Goal: Communication & Community: Answer question/provide support

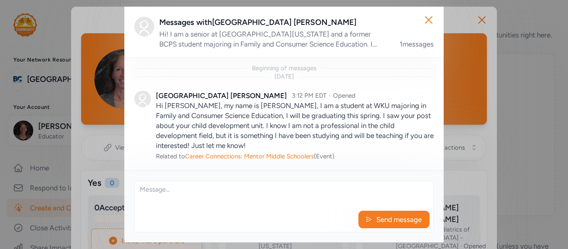
click at [327, 198] on textarea at bounding box center [284, 194] width 299 height 27
type textarea "i"
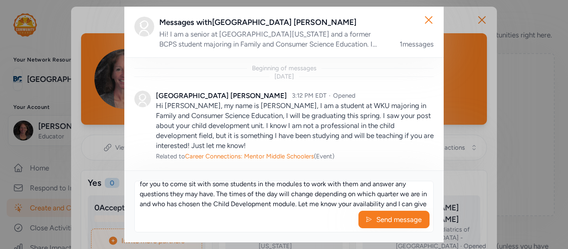
scroll to position [65, 0]
click at [171, 207] on textarea "Hi Brooklyn! Thank you for reaching out! I love that you would like to visit my…" at bounding box center [284, 194] width 299 height 27
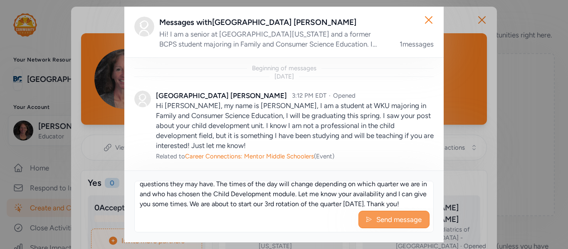
type textarea "Hi Brooklyn! Thank you for reaching out! I love that you would like to visit my…"
click at [373, 223] on button "Send message" at bounding box center [393, 219] width 71 height 17
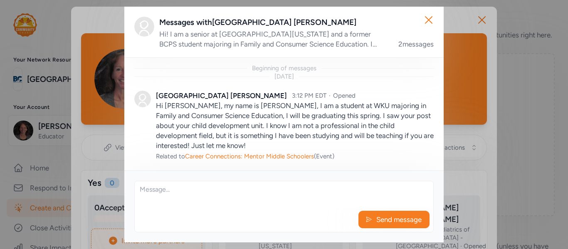
scroll to position [163, 0]
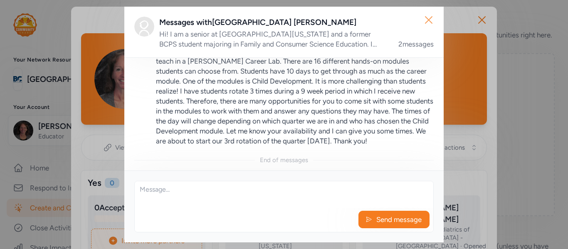
click at [428, 24] on icon "button" at bounding box center [428, 19] width 13 height 13
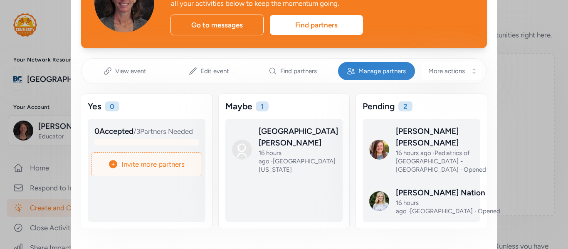
scroll to position [77, 0]
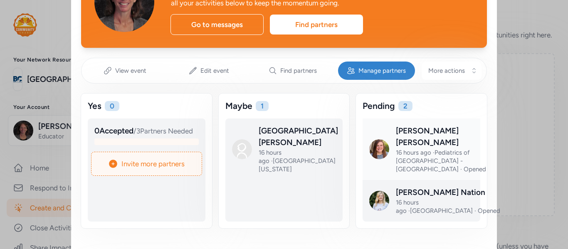
click at [404, 139] on div at bounding box center [428, 156] width 118 height 62
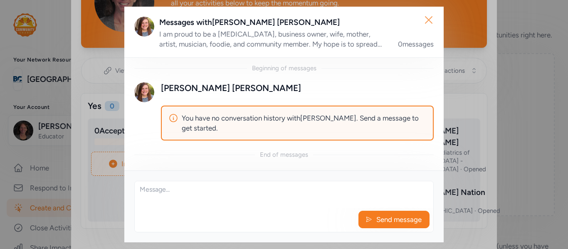
click at [430, 22] on icon "button" at bounding box center [428, 19] width 13 height 13
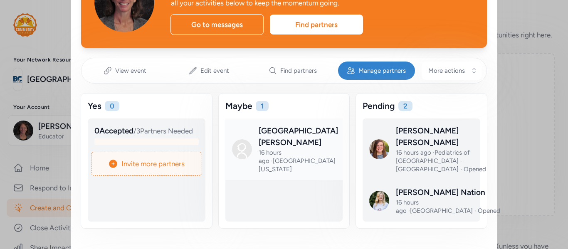
click at [272, 147] on link at bounding box center [291, 156] width 118 height 62
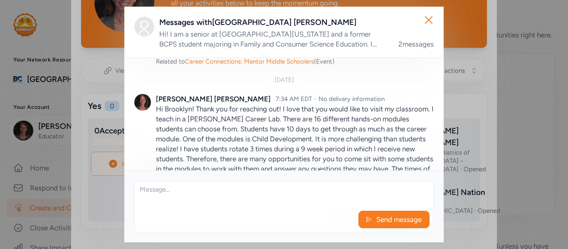
scroll to position [119, 0]
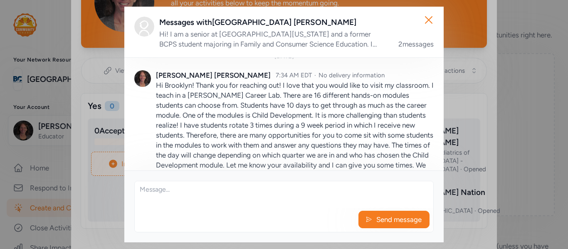
drag, startPoint x: 208, startPoint y: 138, endPoint x: 154, endPoint y: 87, distance: 74.4
click at [154, 87] on div "[PERSON_NAME] 7:34 AM EDT · No delivery information Hi [GEOGRAPHIC_DATA]! Thank…" at bounding box center [283, 125] width 299 height 130
copy p "Hi Brooklyn! Thank you for reaching out! I love that you would like to visit my…"
click at [431, 24] on icon "button" at bounding box center [428, 19] width 13 height 13
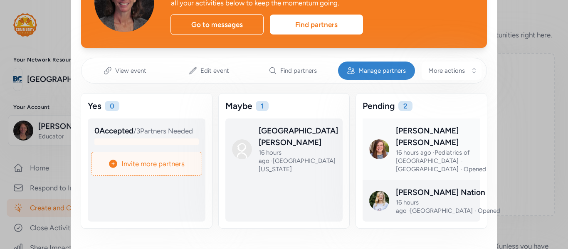
click at [415, 140] on div at bounding box center [428, 156] width 118 height 62
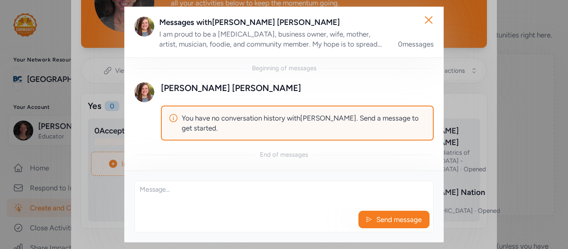
click at [345, 45] on div "I am proud to be a [MEDICAL_DATA], business owner, wife, mother, artist, musici…" at bounding box center [273, 39] width 229 height 20
click at [322, 36] on div "I am proud to be a [MEDICAL_DATA], business owner, wife, mother, artist, musici…" at bounding box center [273, 39] width 229 height 20
click at [364, 47] on div "I am proud to be a [MEDICAL_DATA], business owner, wife, mother, artist, musici…" at bounding box center [273, 39] width 229 height 20
click at [269, 36] on div "I am proud to be a [MEDICAL_DATA], business owner, wife, mother, artist, musici…" at bounding box center [273, 39] width 229 height 20
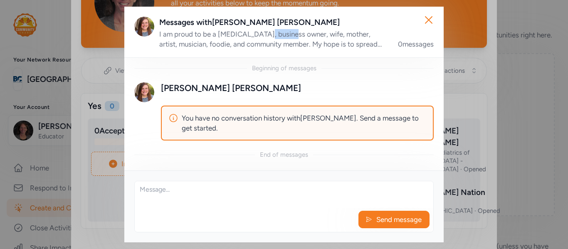
click at [269, 36] on div "I am proud to be a [MEDICAL_DATA], business owner, wife, mother, artist, musici…" at bounding box center [273, 39] width 229 height 20
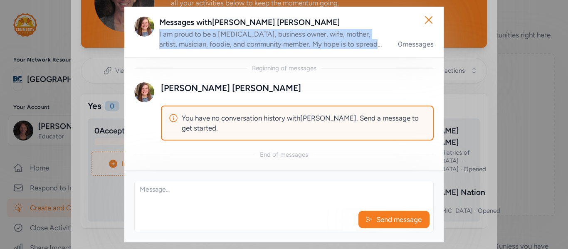
click at [148, 32] on img at bounding box center [144, 27] width 20 height 20
click at [149, 89] on img at bounding box center [144, 92] width 20 height 20
click at [429, 20] on icon "button" at bounding box center [428, 20] width 7 height 7
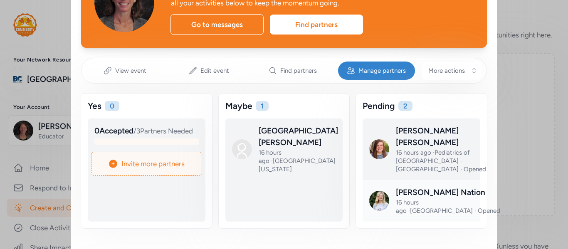
click at [413, 187] on div at bounding box center [428, 208] width 118 height 42
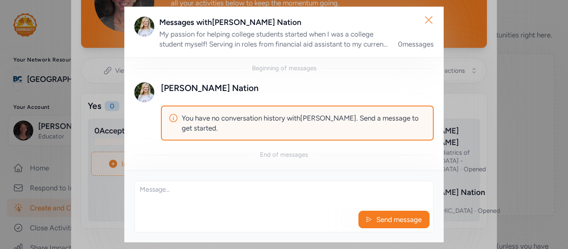
click at [428, 22] on icon "button" at bounding box center [428, 19] width 13 height 13
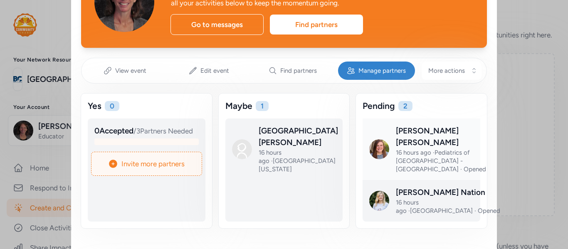
click at [409, 147] on div at bounding box center [428, 156] width 118 height 62
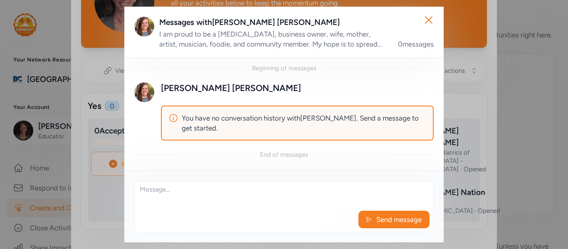
click at [266, 31] on div "I am proud to be a [MEDICAL_DATA], business owner, wife, mother, artist, musici…" at bounding box center [273, 39] width 229 height 20
click at [431, 21] on icon "button" at bounding box center [428, 19] width 13 height 13
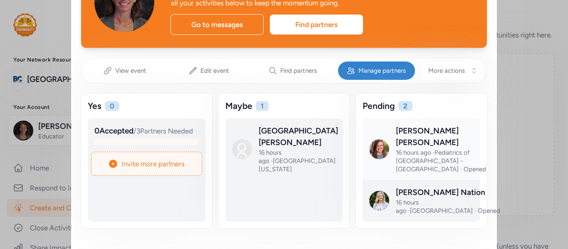
click at [378, 141] on div at bounding box center [428, 156] width 118 height 62
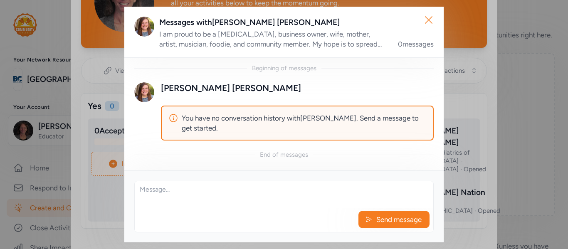
click at [427, 23] on icon "button" at bounding box center [428, 19] width 13 height 13
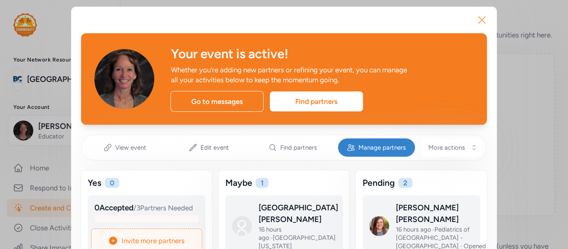
click at [483, 20] on icon "button" at bounding box center [481, 19] width 13 height 13
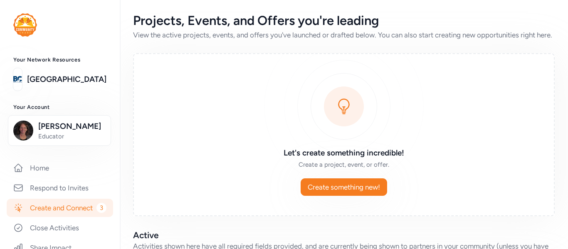
click at [82, 209] on link "Create and Connect 3" at bounding box center [60, 208] width 106 height 18
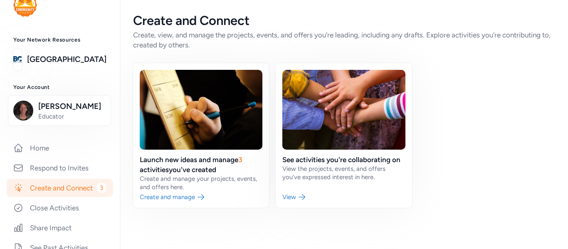
scroll to position [23, 0]
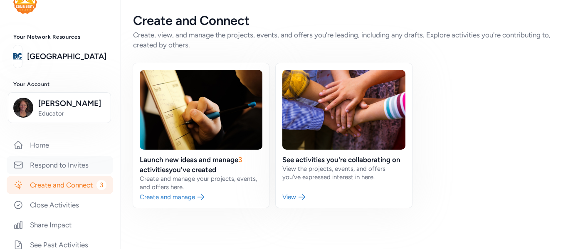
click at [77, 169] on link "Respond to Invites" at bounding box center [60, 165] width 106 height 18
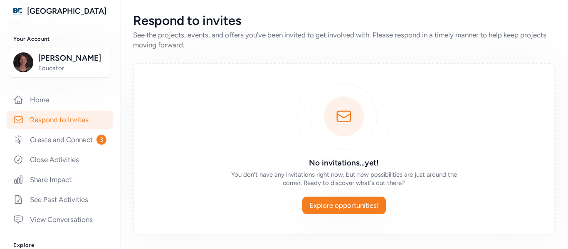
scroll to position [66, 0]
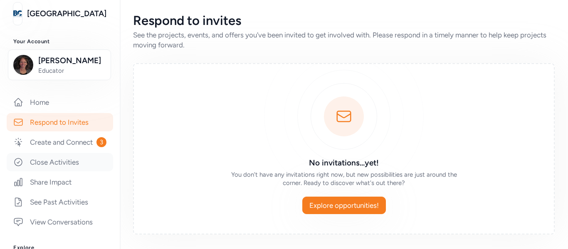
click at [77, 162] on link "Close Activities" at bounding box center [60, 162] width 106 height 18
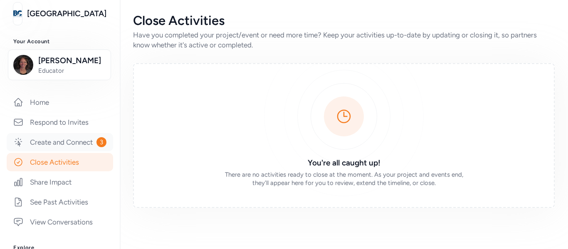
click at [91, 141] on link "Create and Connect 3" at bounding box center [60, 142] width 106 height 18
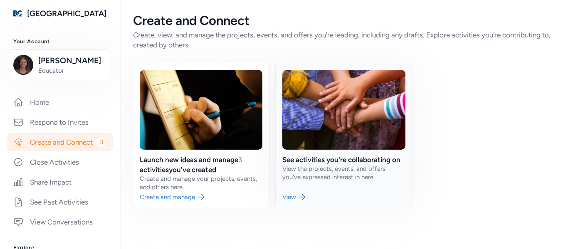
click at [289, 195] on link at bounding box center [344, 135] width 136 height 145
click at [159, 199] on link at bounding box center [201, 135] width 136 height 145
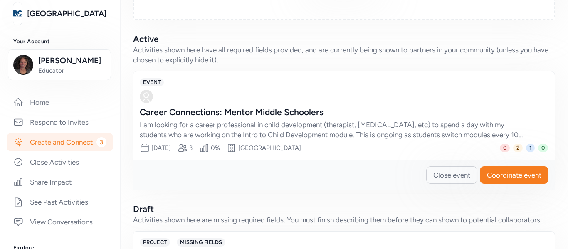
scroll to position [195, 0]
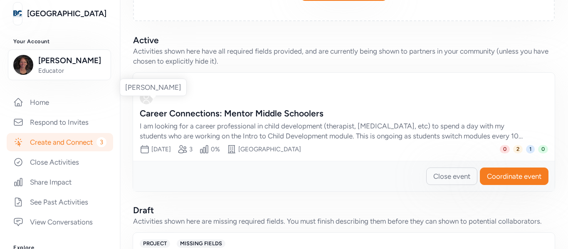
click at [146, 104] on img at bounding box center [146, 97] width 13 height 13
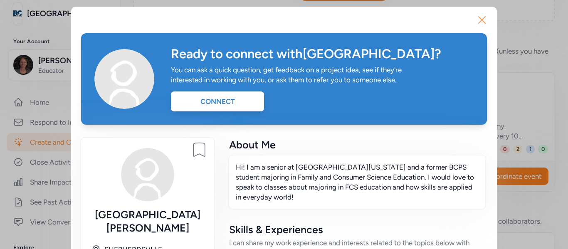
click at [480, 20] on icon "button" at bounding box center [481, 19] width 13 height 13
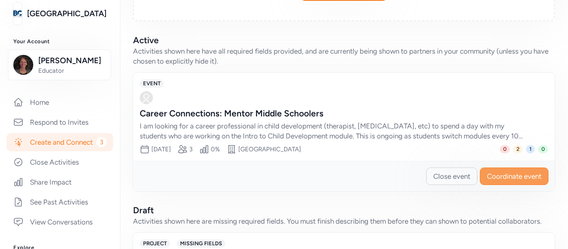
click at [494, 181] on span "Coordinate event" at bounding box center [514, 176] width 54 height 10
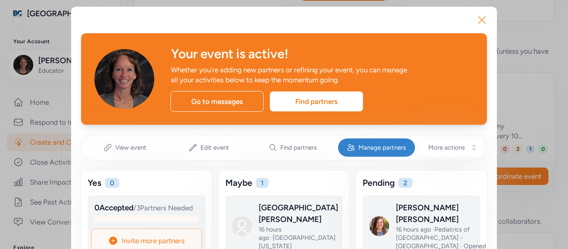
click at [482, 21] on icon "button" at bounding box center [481, 19] width 13 height 13
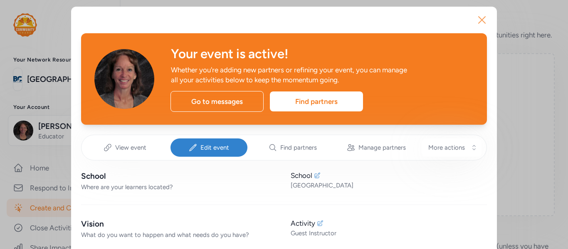
click at [484, 22] on icon "button" at bounding box center [482, 20] width 7 height 7
